Goal: Check status: Check status

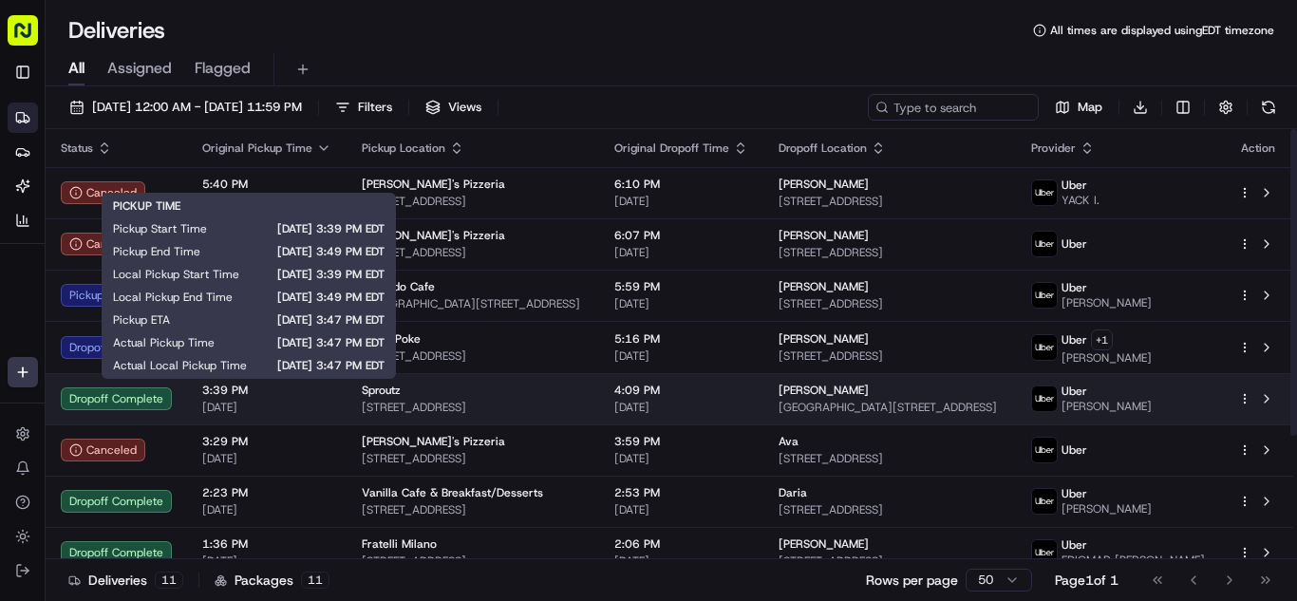
click at [317, 404] on span "[DATE]" at bounding box center [266, 407] width 129 height 15
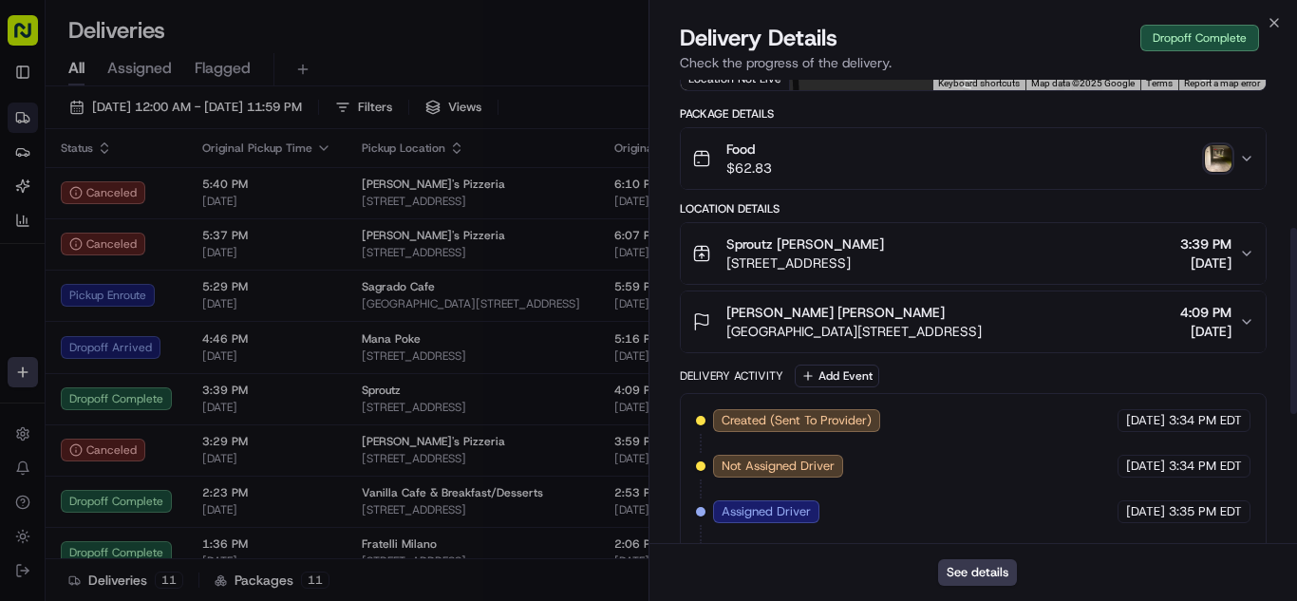
scroll to position [380, 0]
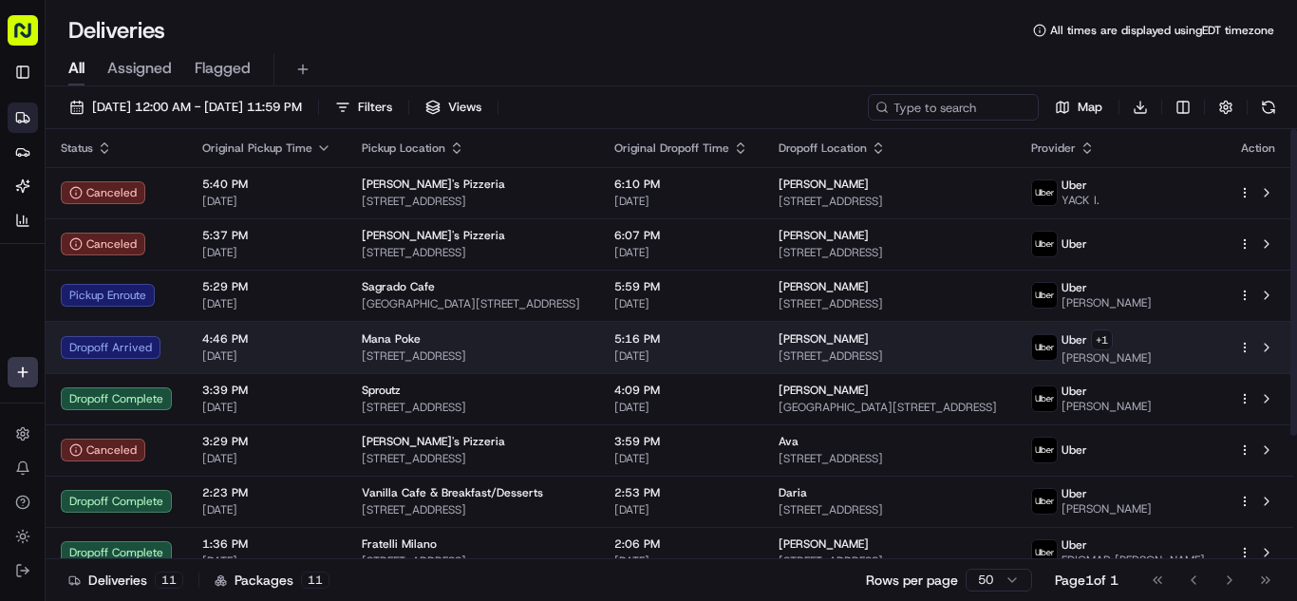
click at [297, 352] on span "[DATE]" at bounding box center [266, 355] width 129 height 15
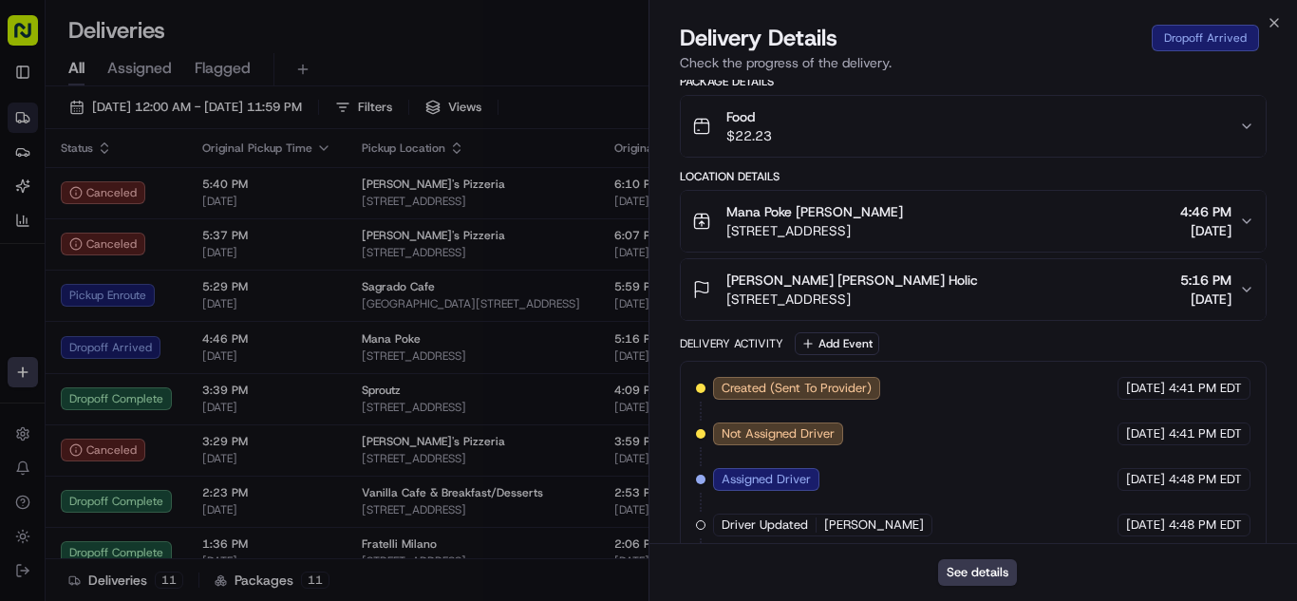
click at [939, 136] on div "Food $22.23" at bounding box center [965, 126] width 547 height 38
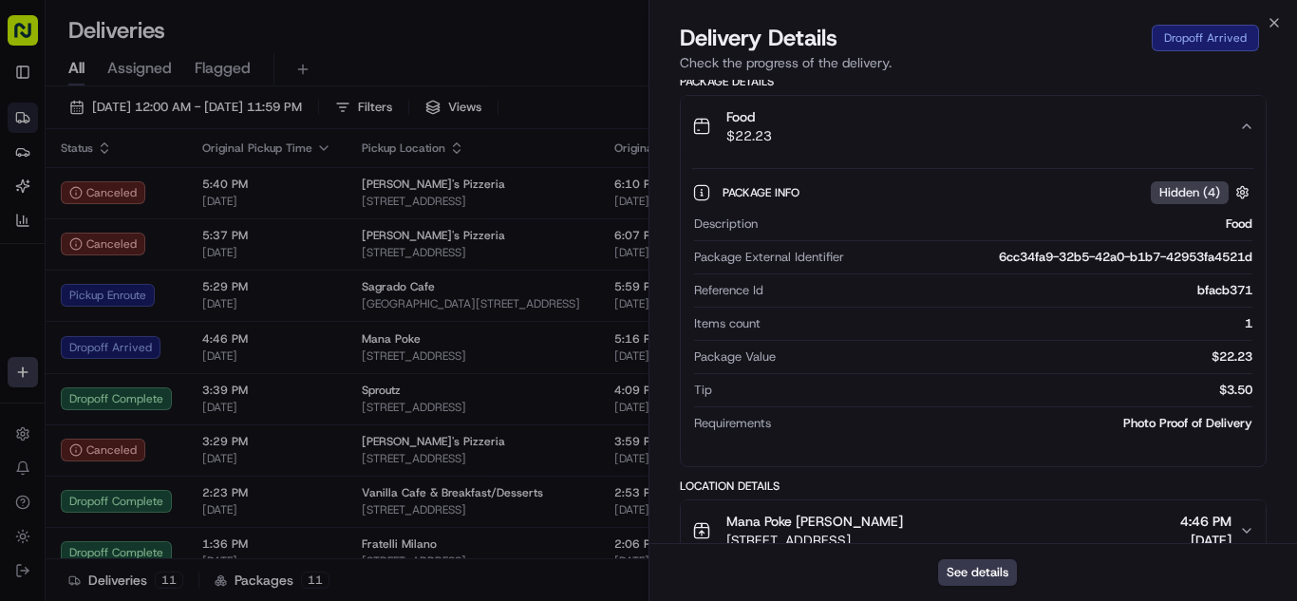
click at [939, 136] on div "Food $22.23" at bounding box center [965, 126] width 547 height 38
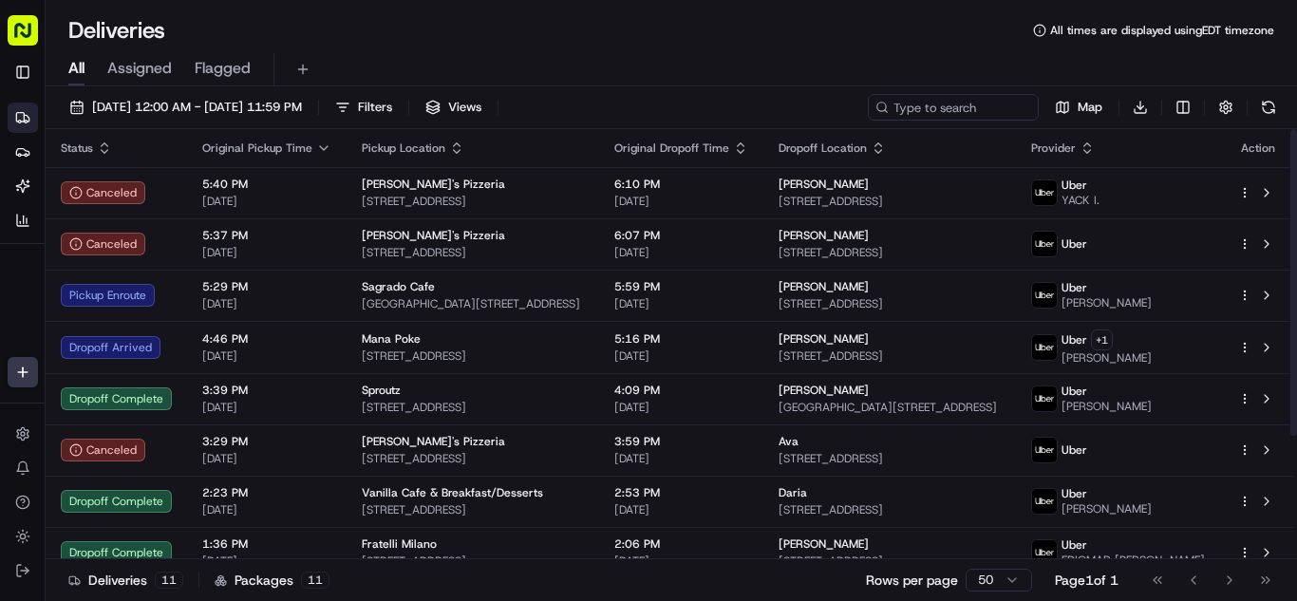
click at [300, 290] on span "5:29 PM" at bounding box center [266, 286] width 129 height 15
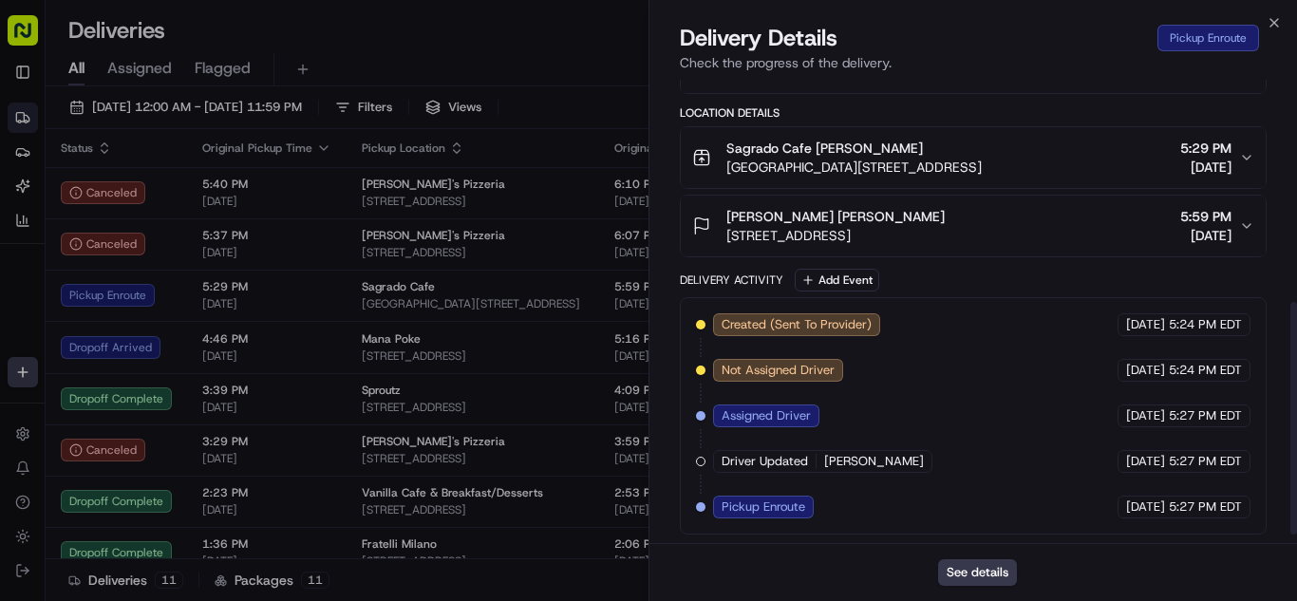
scroll to position [461, 0]
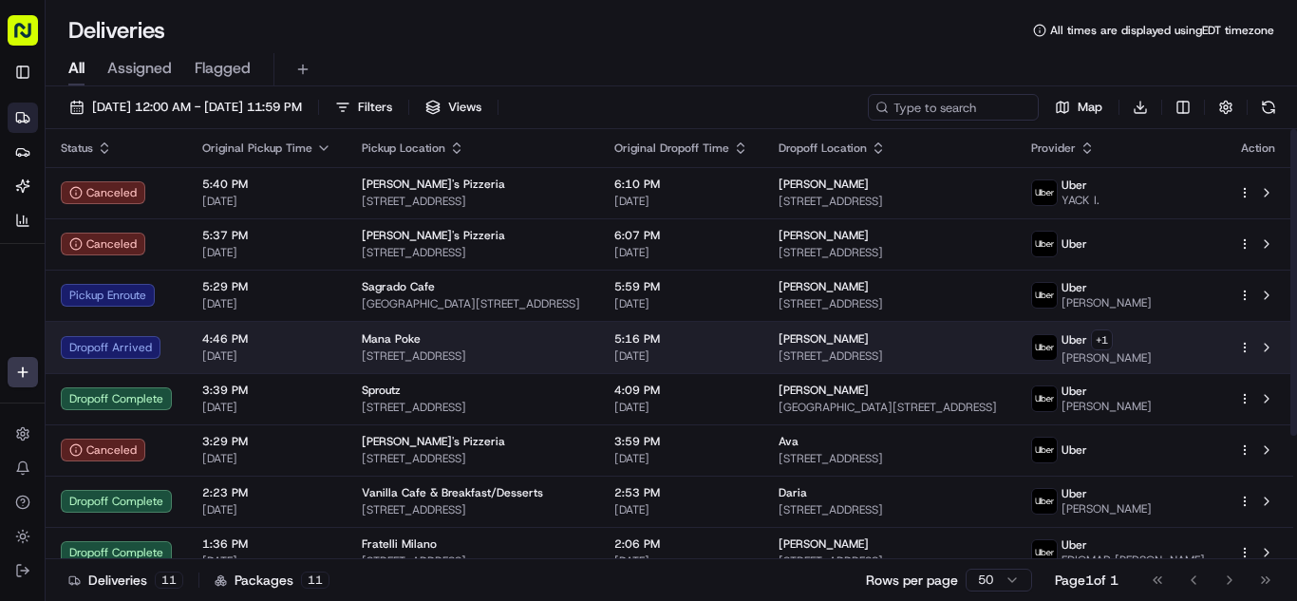
click at [303, 345] on span "4:46 PM" at bounding box center [266, 338] width 129 height 15
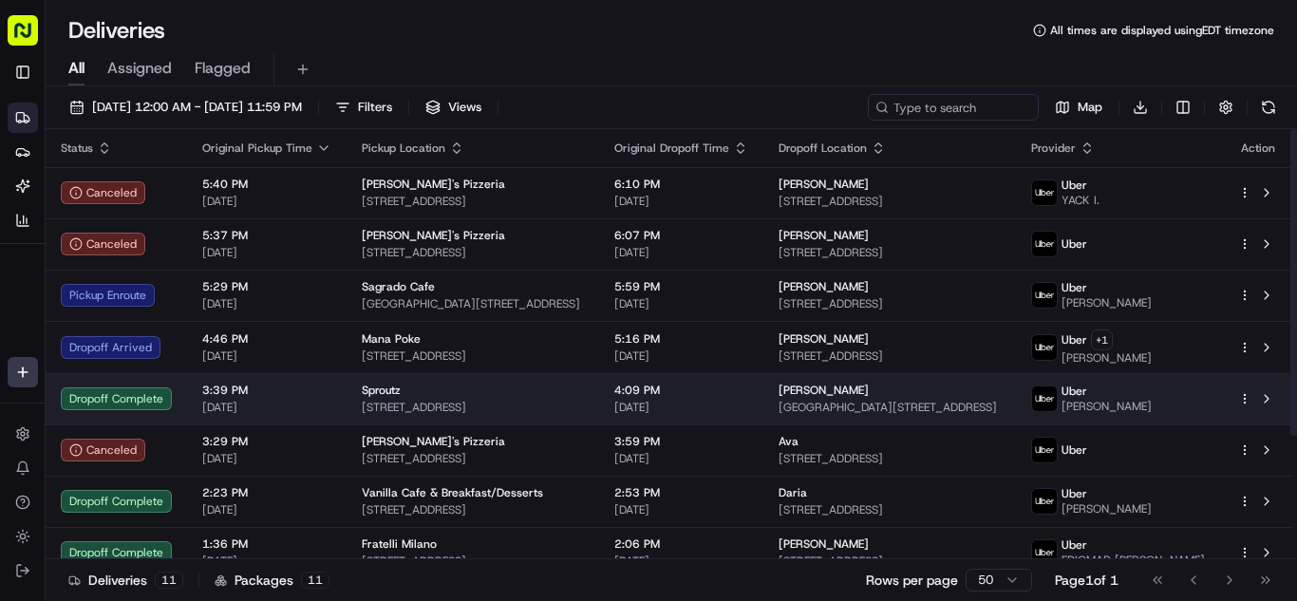
click at [315, 392] on span "3:39 PM" at bounding box center [266, 390] width 129 height 15
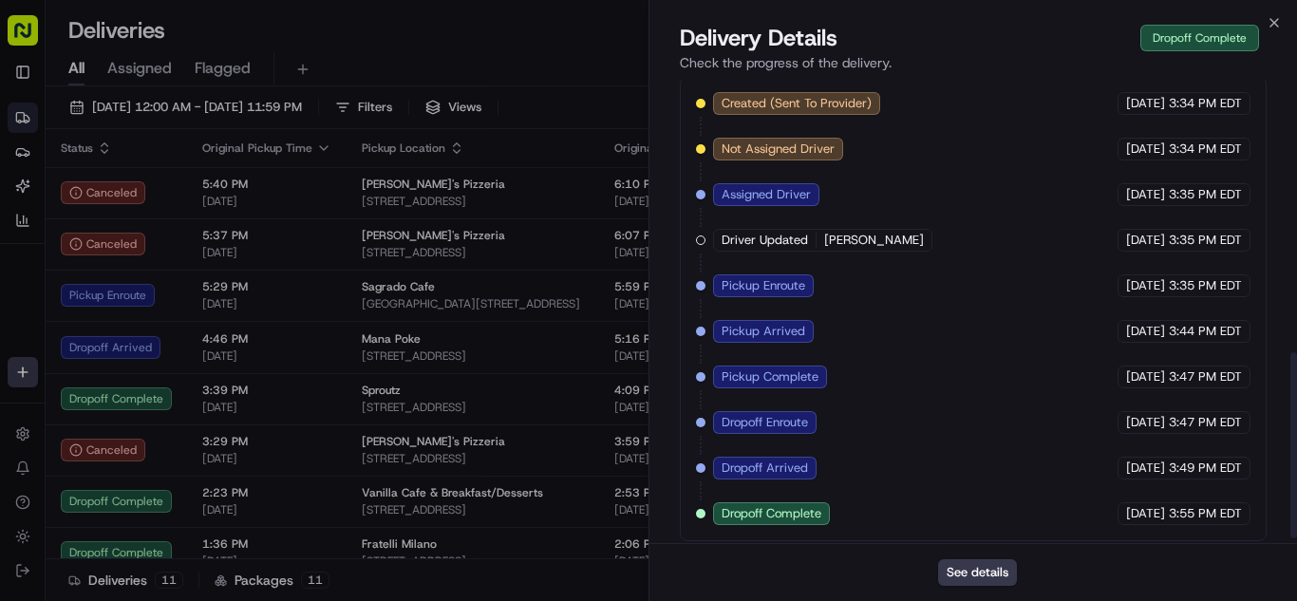
scroll to position [689, 0]
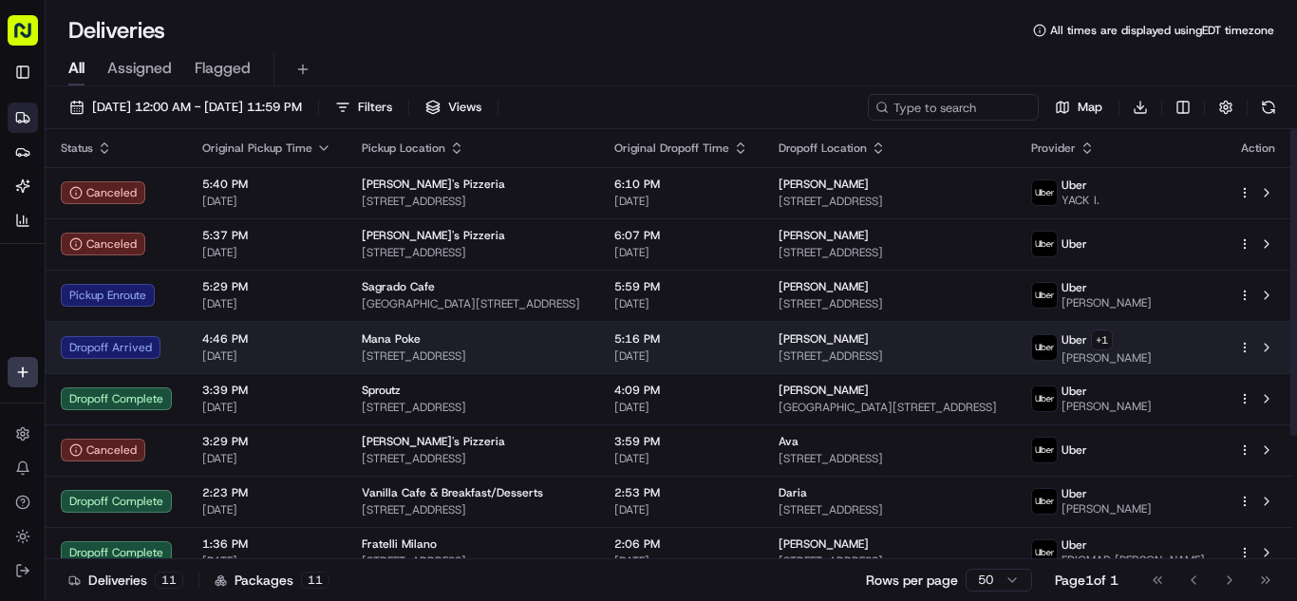
click at [298, 336] on span "4:46 PM" at bounding box center [266, 338] width 129 height 15
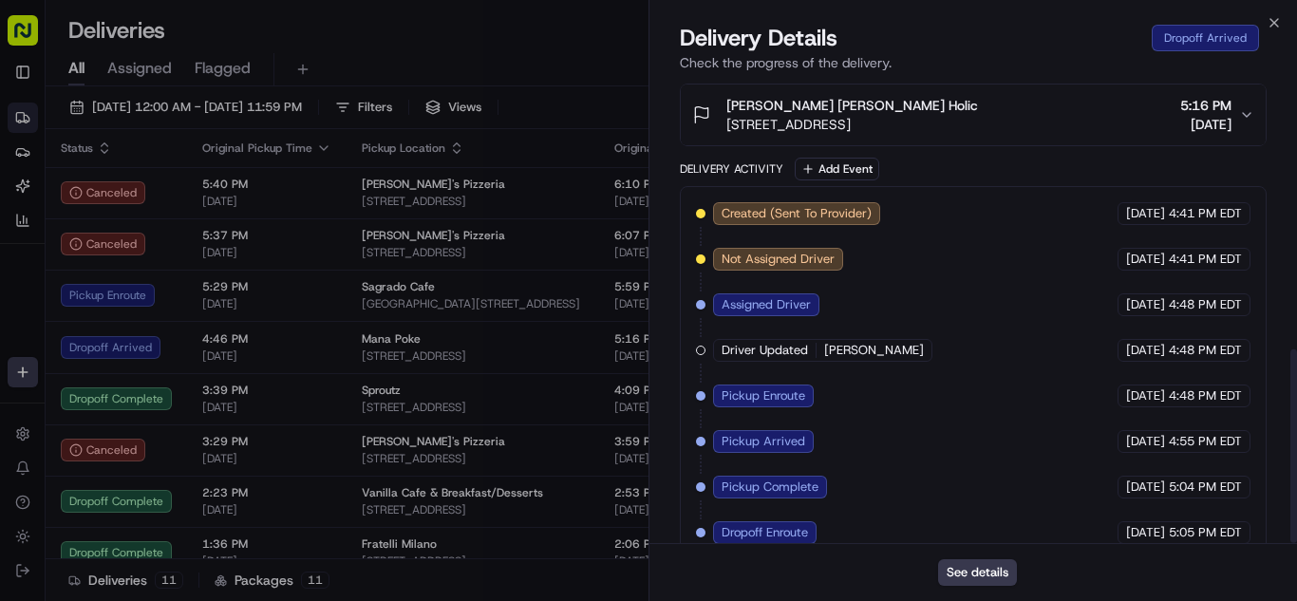
scroll to position [644, 0]
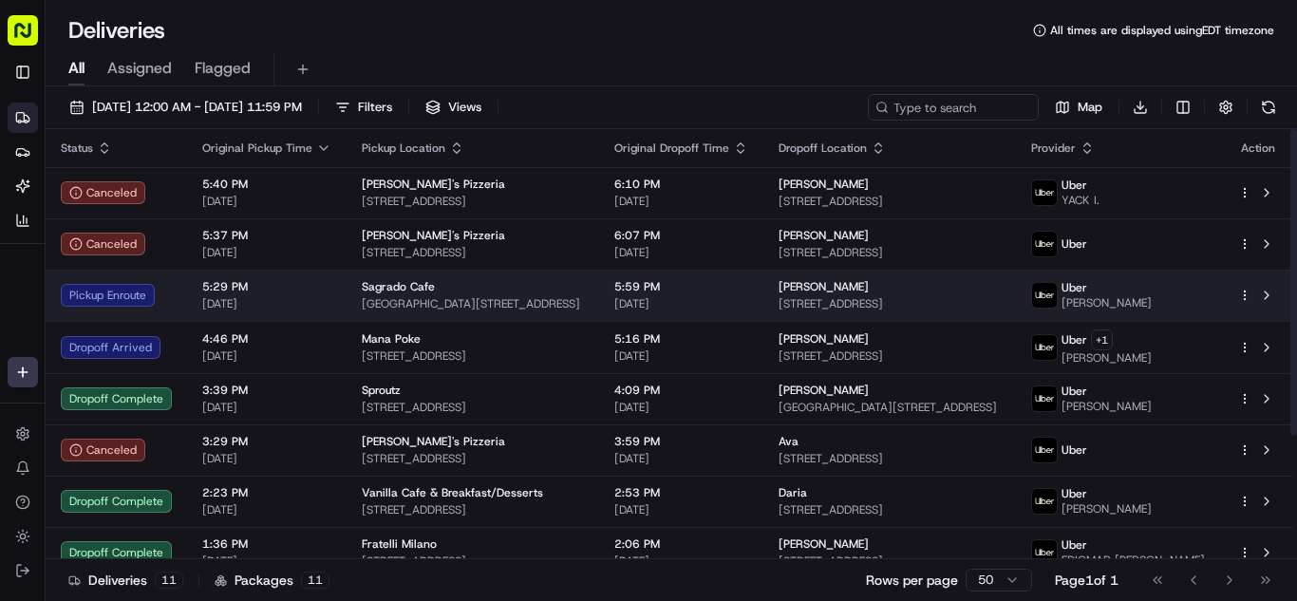
click at [325, 294] on div "5:29 PM [DATE]" at bounding box center [266, 295] width 129 height 32
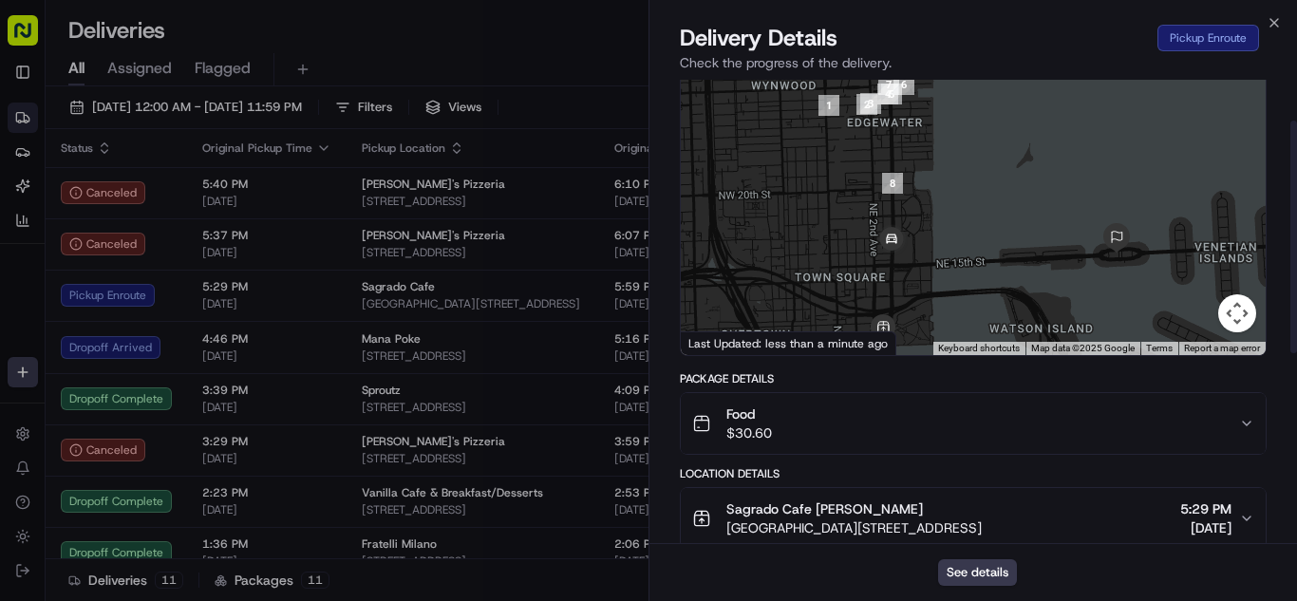
scroll to position [82, 0]
